Goal: Find specific page/section: Find specific page/section

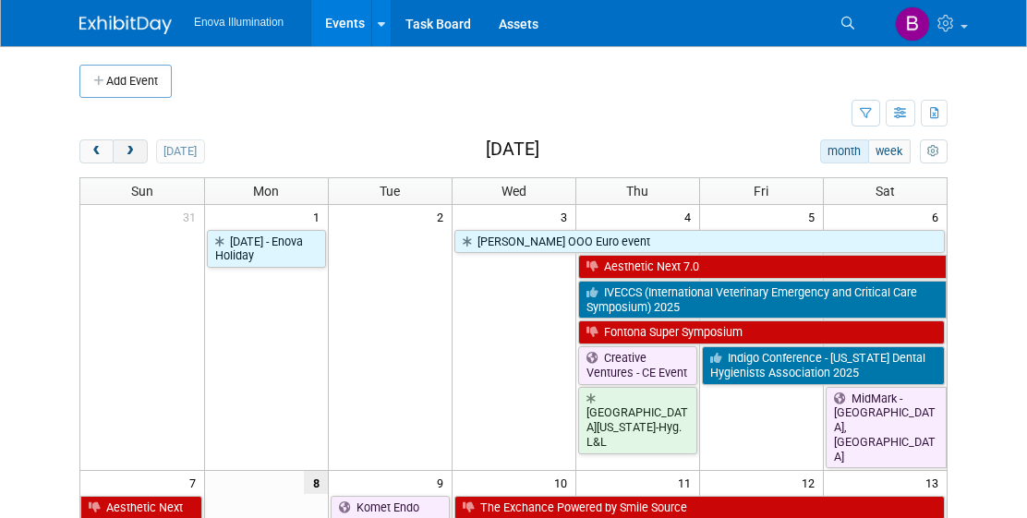
click at [133, 154] on span "next" at bounding box center [130, 152] width 14 height 12
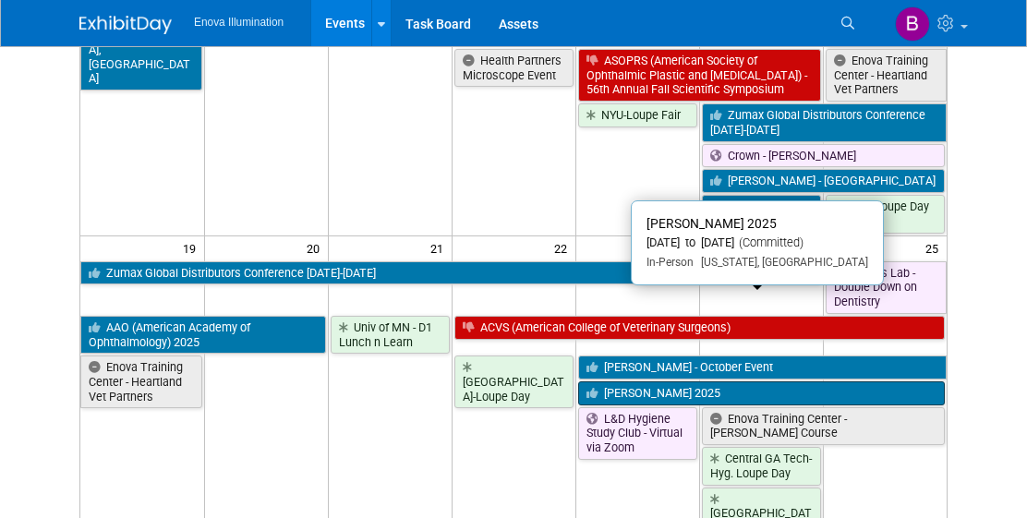
scroll to position [1063, 0]
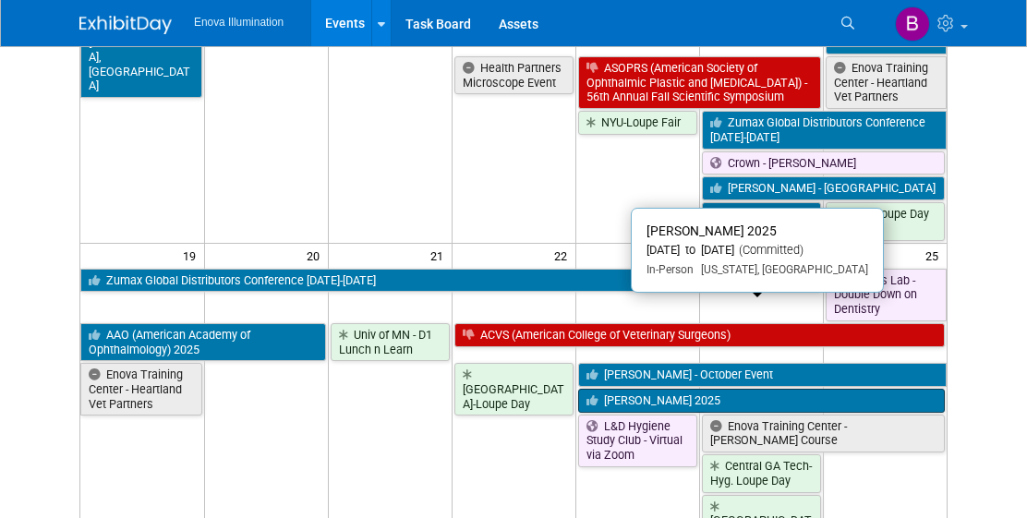
click at [644, 389] on link "[PERSON_NAME] 2025" at bounding box center [761, 401] width 367 height 24
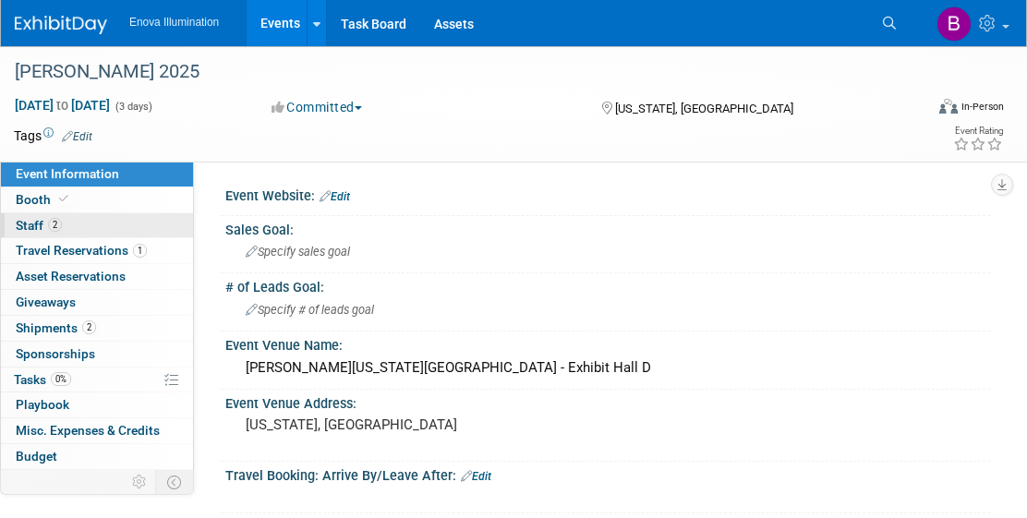
click at [60, 221] on span "2" at bounding box center [55, 225] width 14 height 14
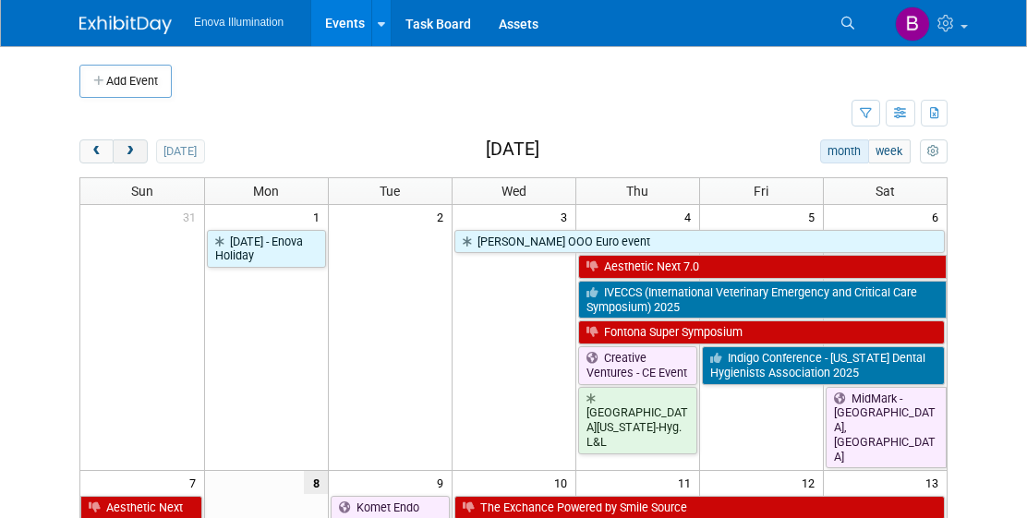
click at [123, 146] on span "next" at bounding box center [130, 152] width 14 height 12
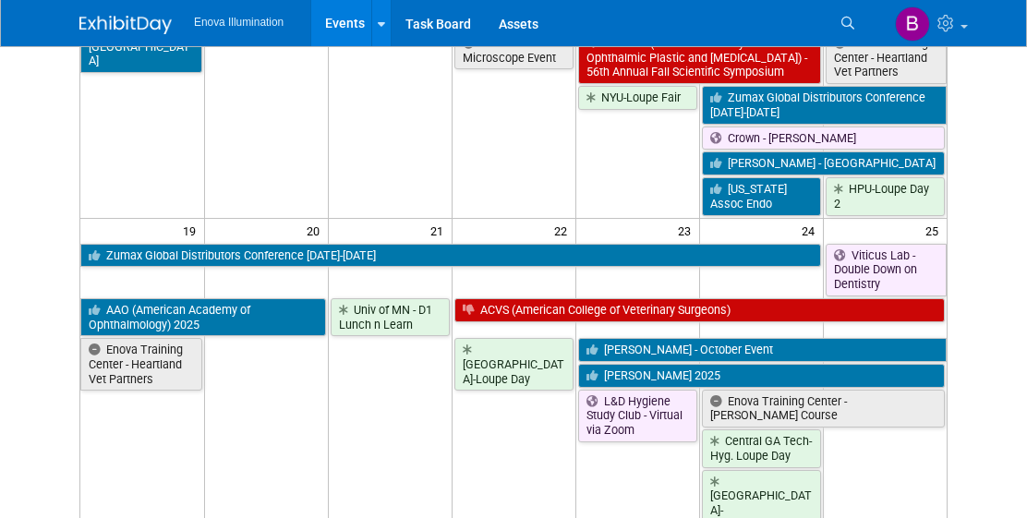
scroll to position [1079, 0]
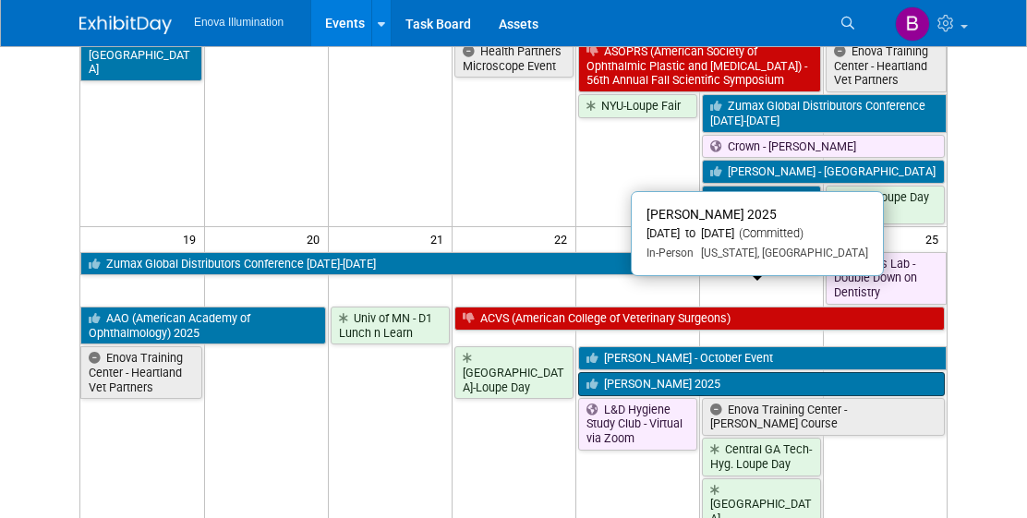
click at [627, 372] on link "ADA SmileCon 2025" at bounding box center [761, 384] width 367 height 24
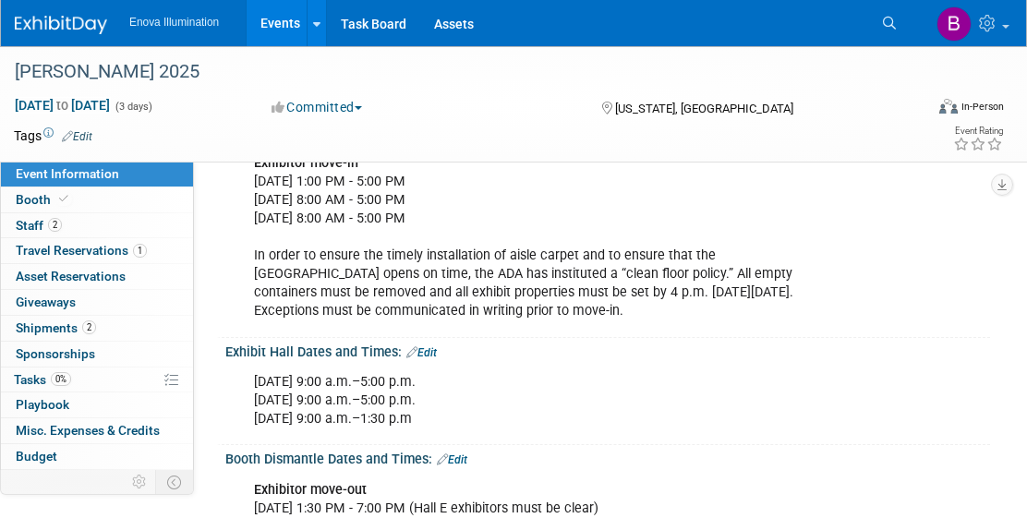
scroll to position [393, 0]
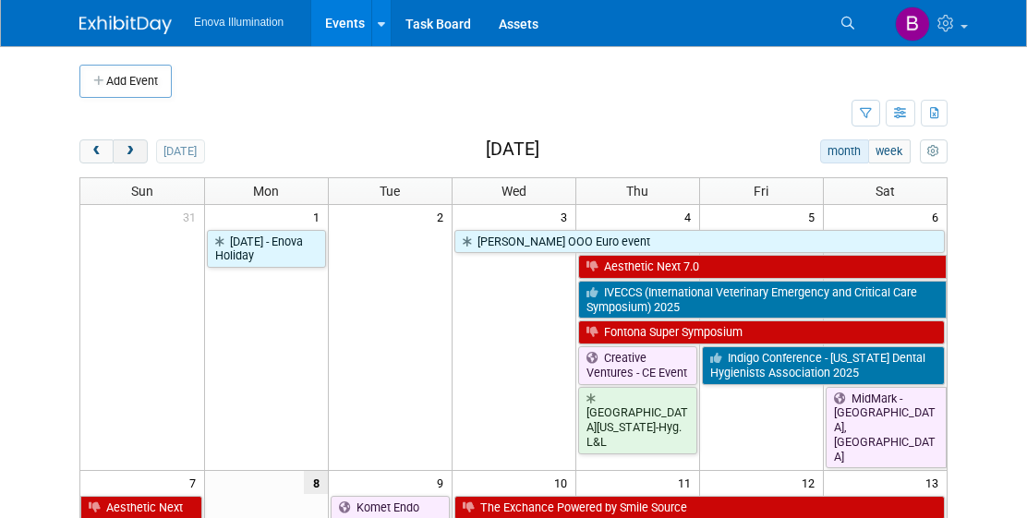
click at [123, 150] on span "next" at bounding box center [130, 152] width 14 height 12
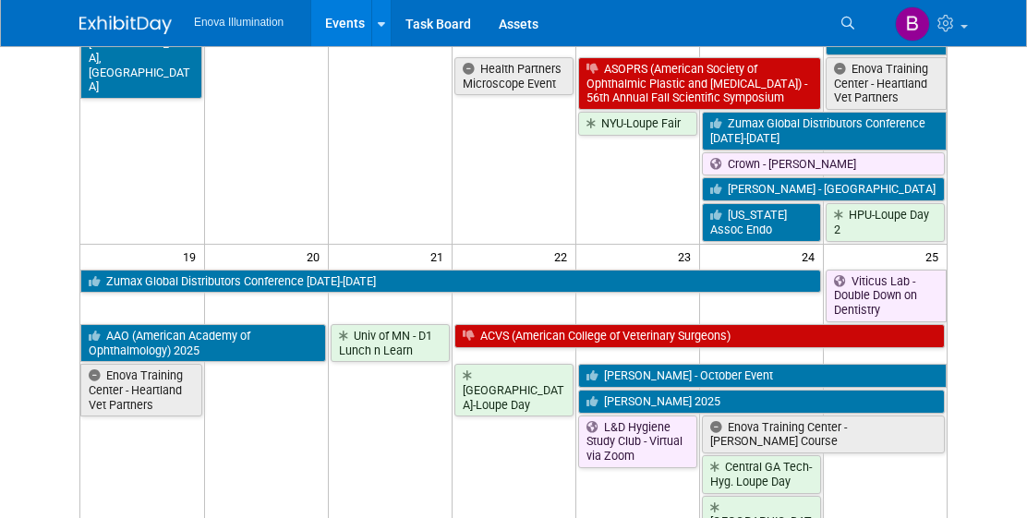
scroll to position [1064, 0]
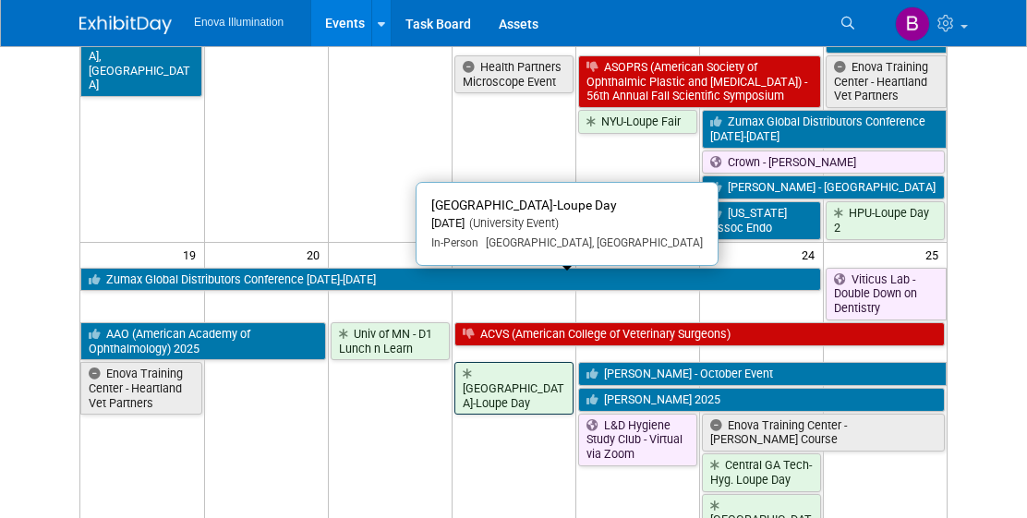
click at [482, 362] on link "[GEOGRAPHIC_DATA]-Loupe Day" at bounding box center [513, 388] width 119 height 53
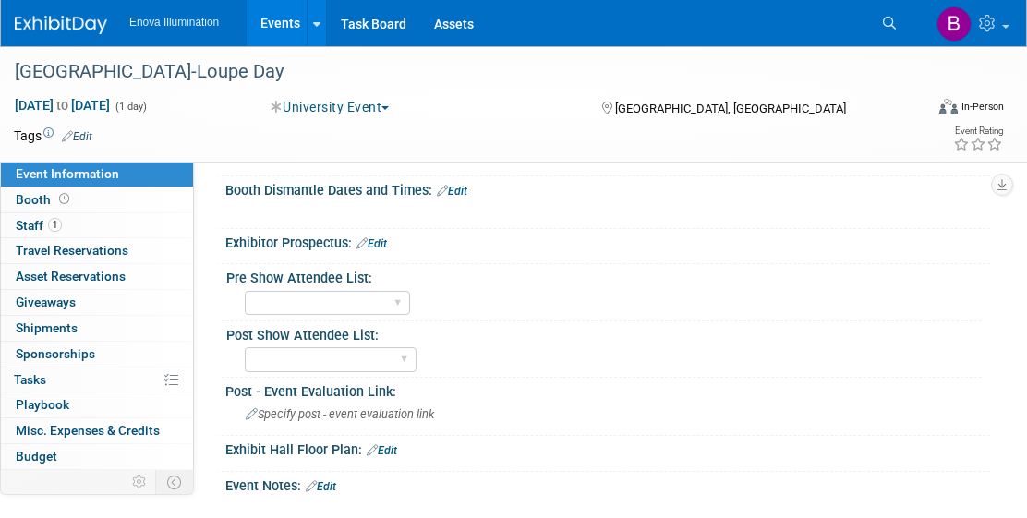
scroll to position [447, 0]
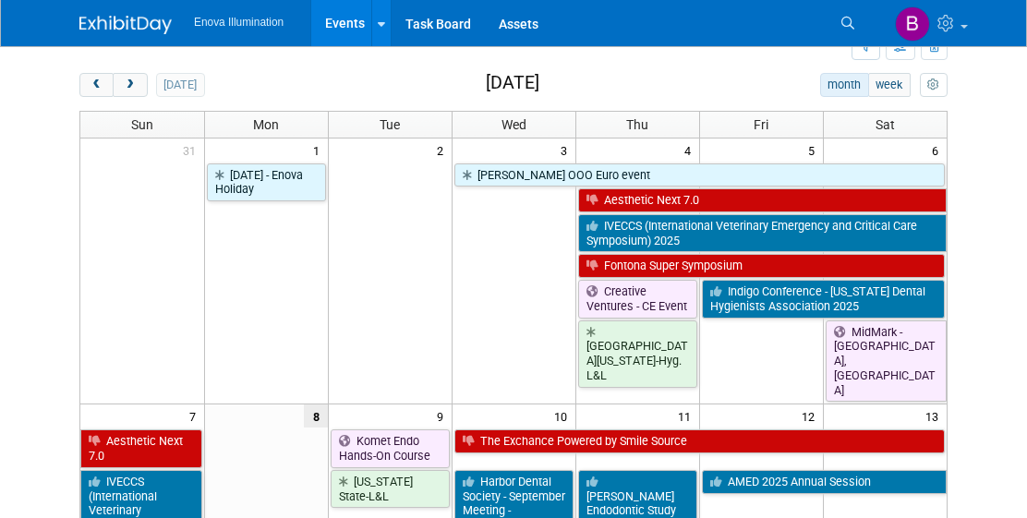
scroll to position [54, 0]
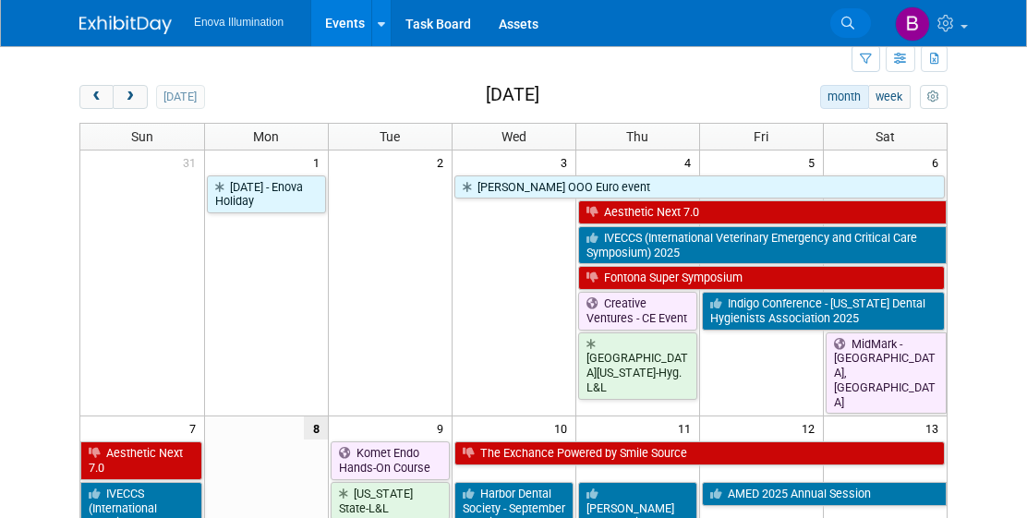
click at [841, 26] on icon at bounding box center [847, 23] width 13 height 13
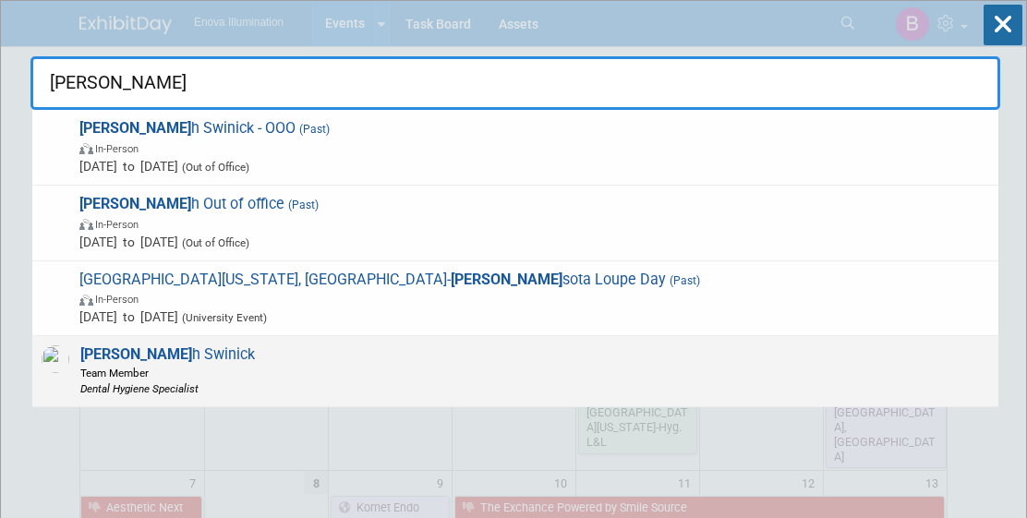
click at [336, 372] on div "[PERSON_NAME] Team Member Dental Hygiene Specialist" at bounding box center [515, 371] width 966 height 70
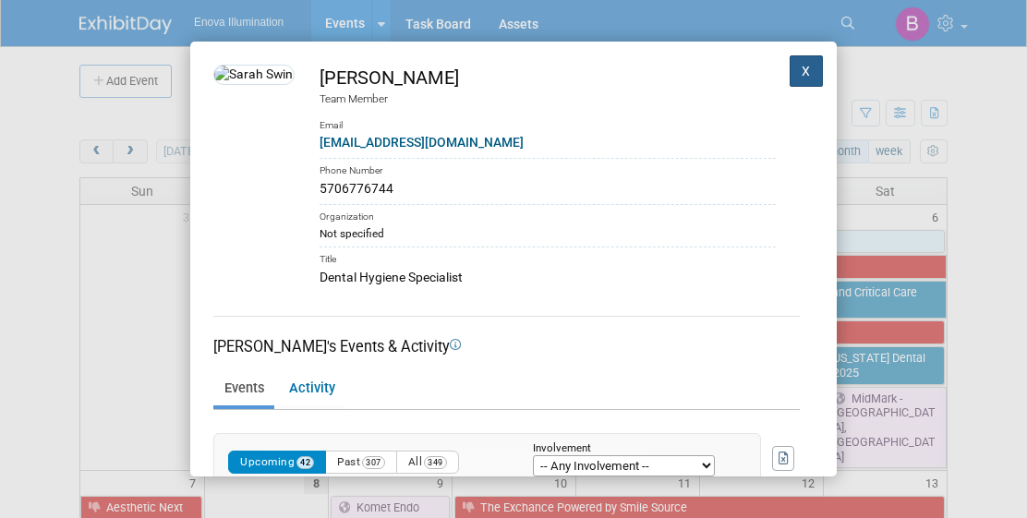
click at [816, 78] on button "X" at bounding box center [805, 70] width 33 height 31
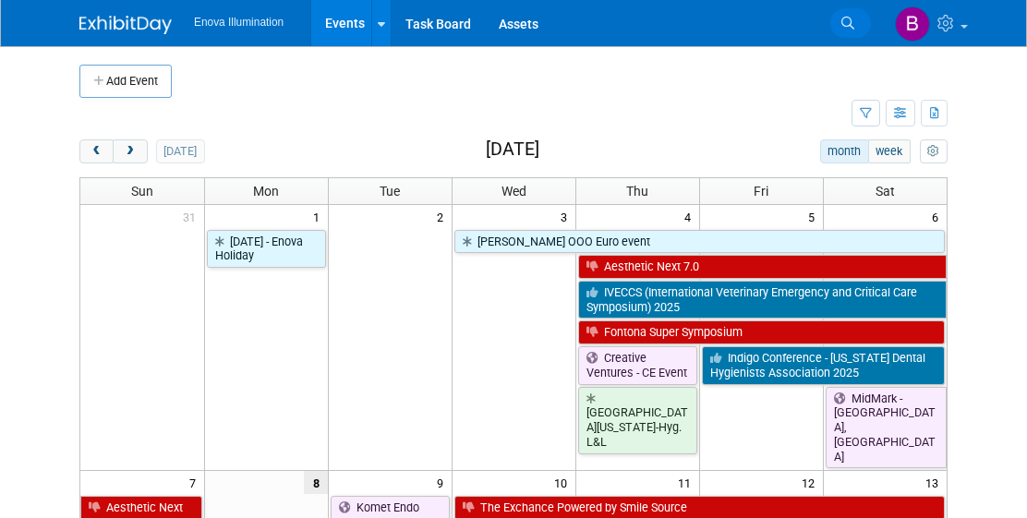
click at [841, 29] on icon at bounding box center [847, 23] width 13 height 13
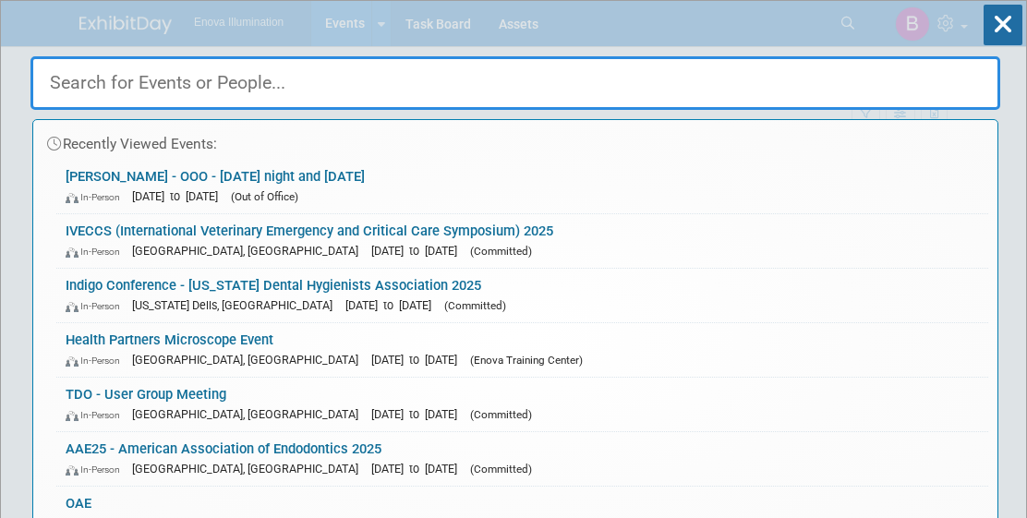
click at [452, 78] on input "text" at bounding box center [514, 83] width 969 height 54
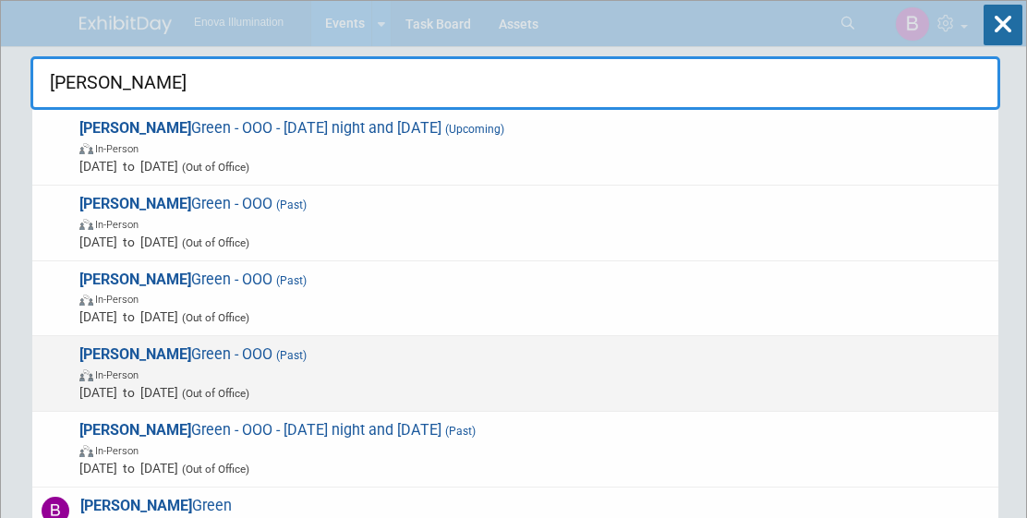
scroll to position [7, 0]
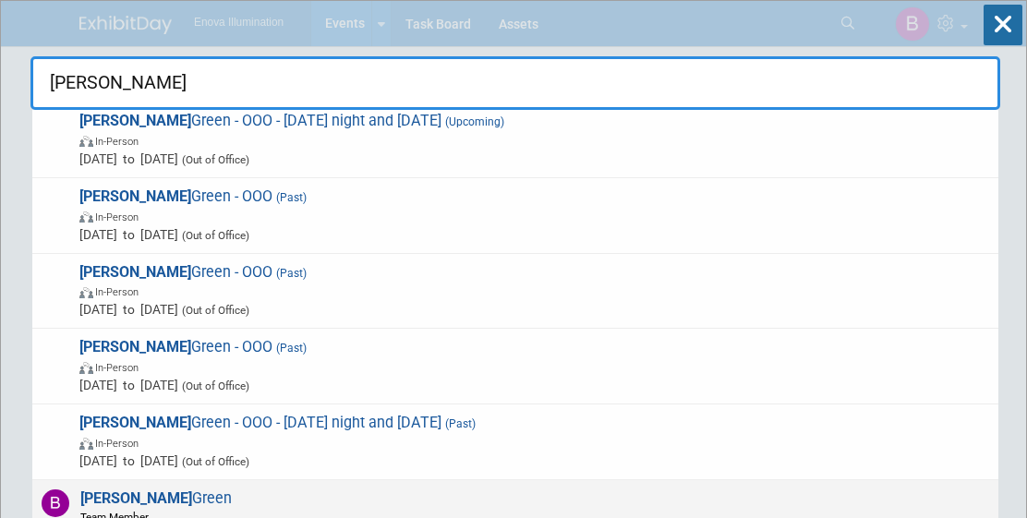
type input "[PERSON_NAME]"
click at [122, 497] on span "Bailey Green Team Member Territory Rep" at bounding box center [153, 514] width 157 height 51
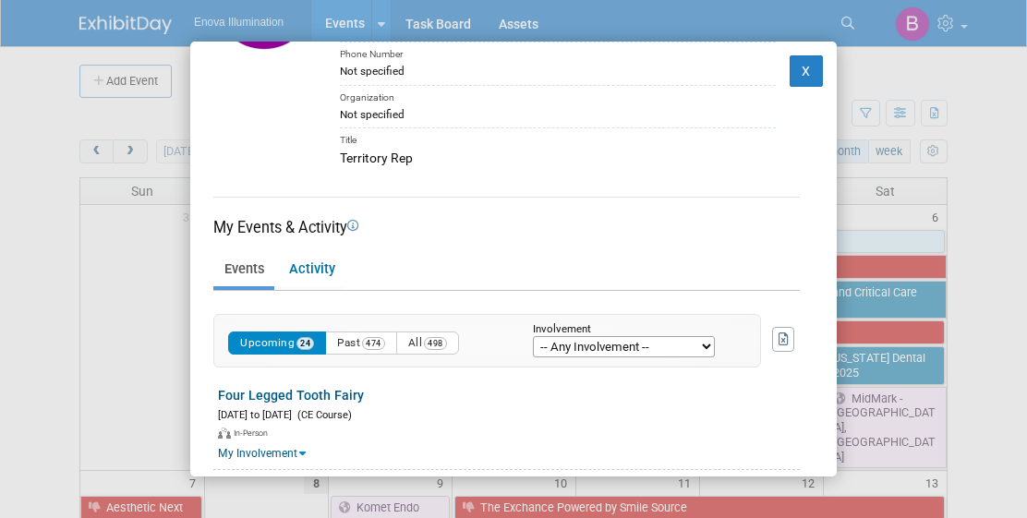
scroll to position [115, 0]
click at [433, 343] on span "498" at bounding box center [435, 344] width 23 height 13
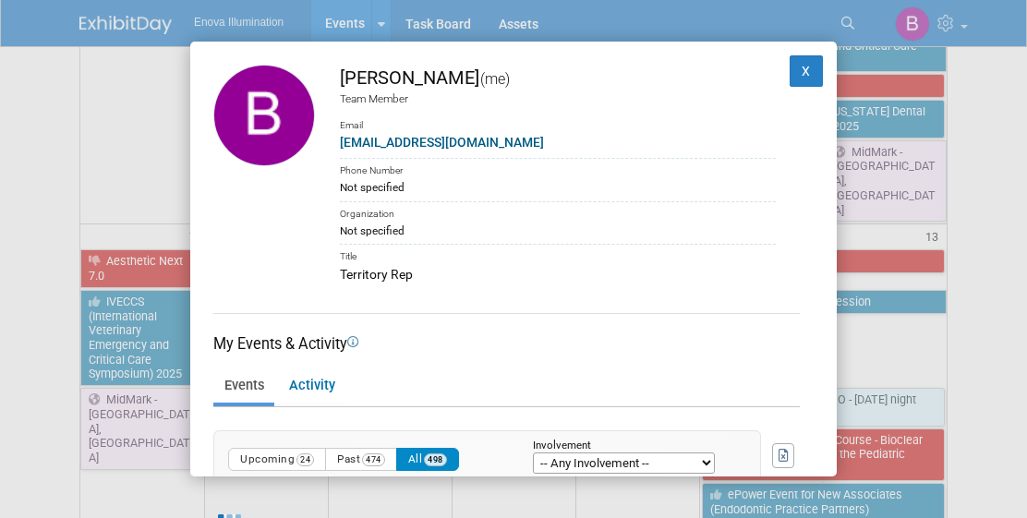
scroll to position [37, 0]
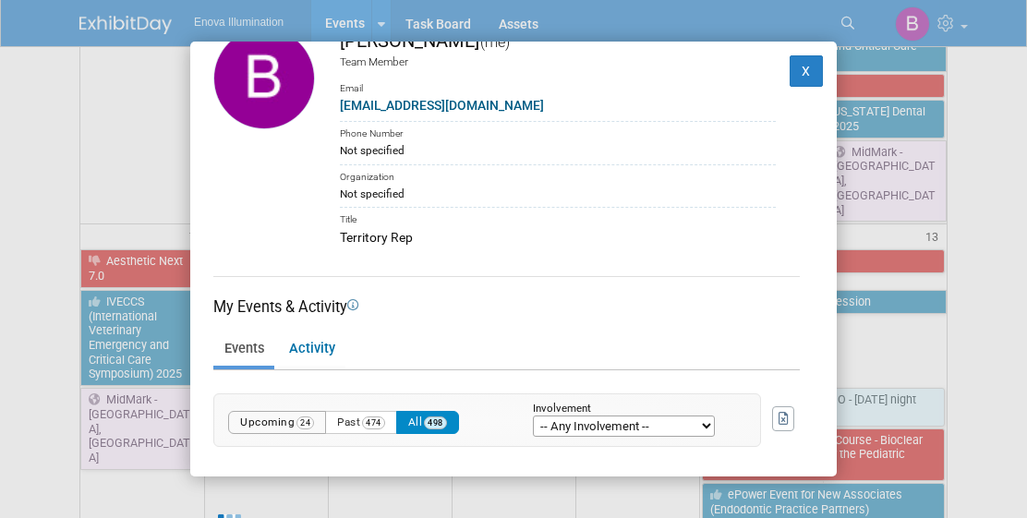
click at [267, 424] on button "Upcoming 24" at bounding box center [277, 422] width 98 height 23
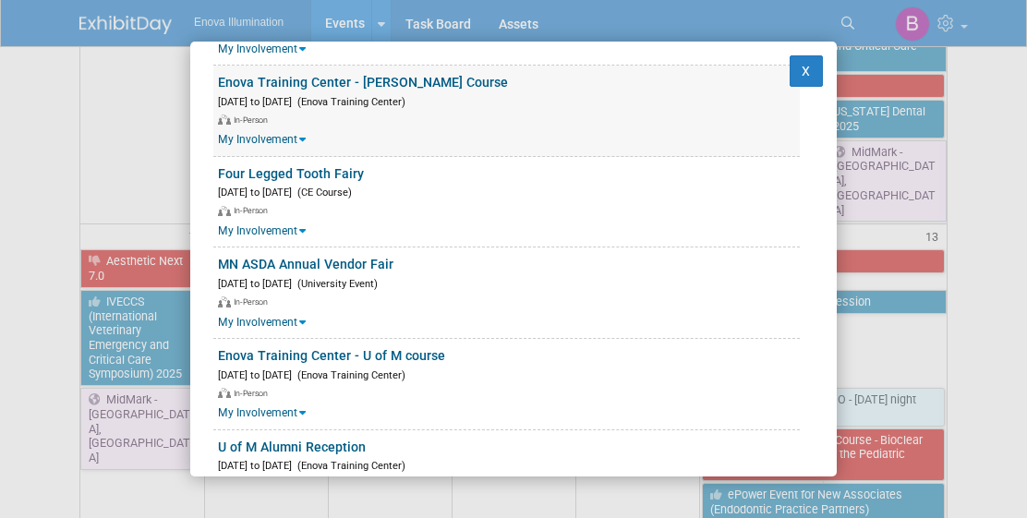
scroll to position [1527, 0]
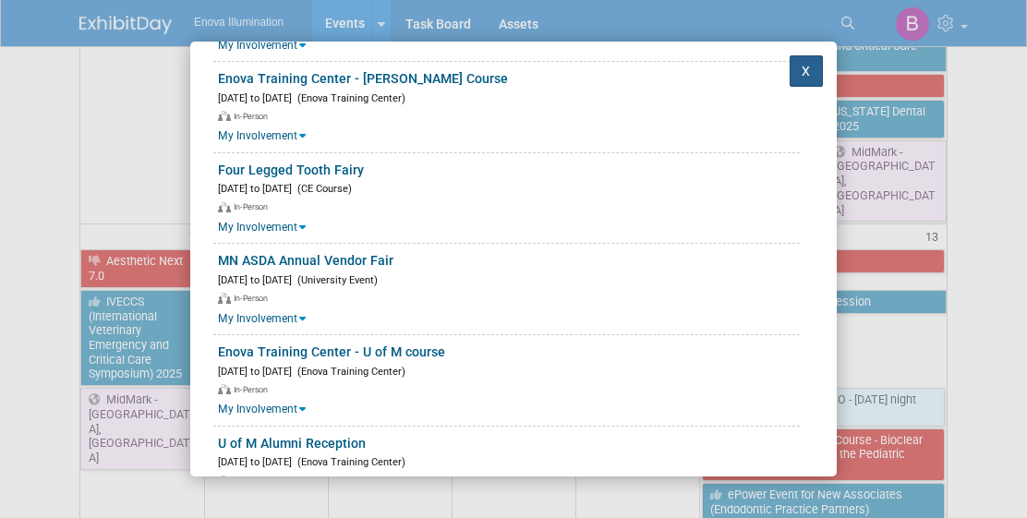
click at [811, 81] on button "X" at bounding box center [805, 70] width 33 height 31
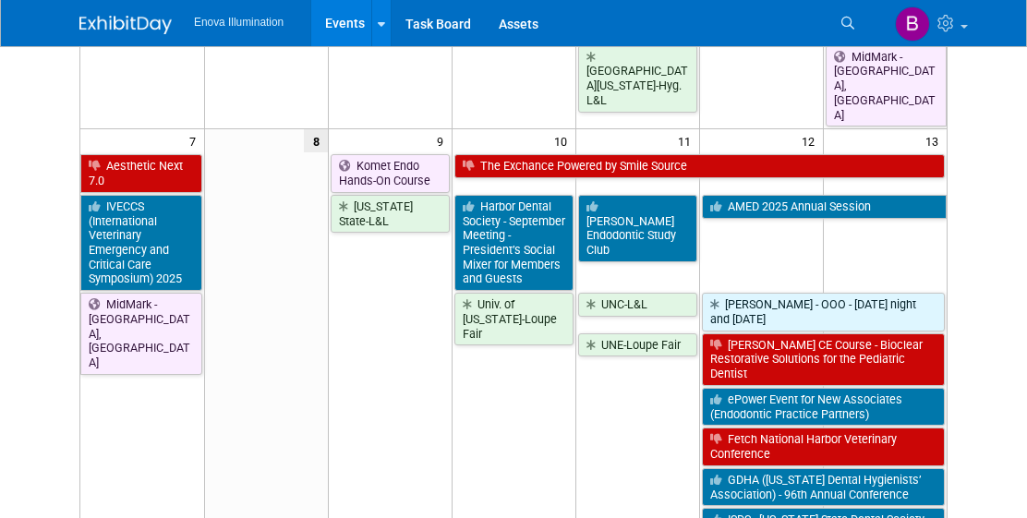
scroll to position [340, 0]
